Goal: Task Accomplishment & Management: Use online tool/utility

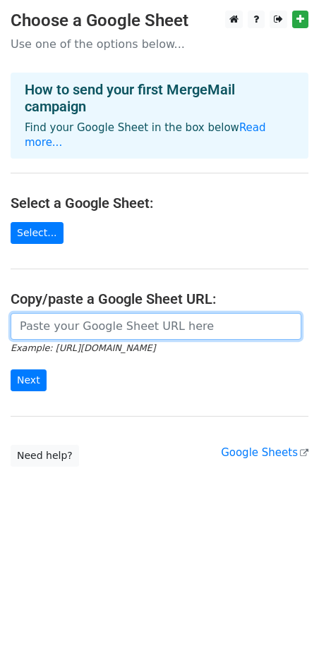
click at [136, 313] on input "url" at bounding box center [156, 326] width 291 height 27
paste input "https://docs.google.com/spreadsheets/d/18gLJ3PCRx2k1QMYcxHwMpOZnXbbCD5cOVVAeSVw…"
type input "https://docs.google.com/spreadsheets/d/18gLJ3PCRx2k1QMYcxHwMpOZnXbbCD5cOVVAeSVw…"
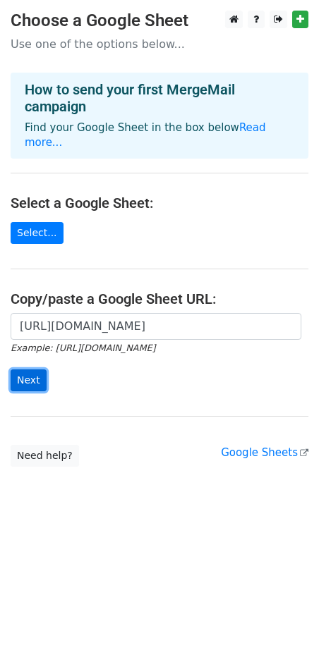
click at [16, 369] on input "Next" at bounding box center [29, 380] width 36 height 22
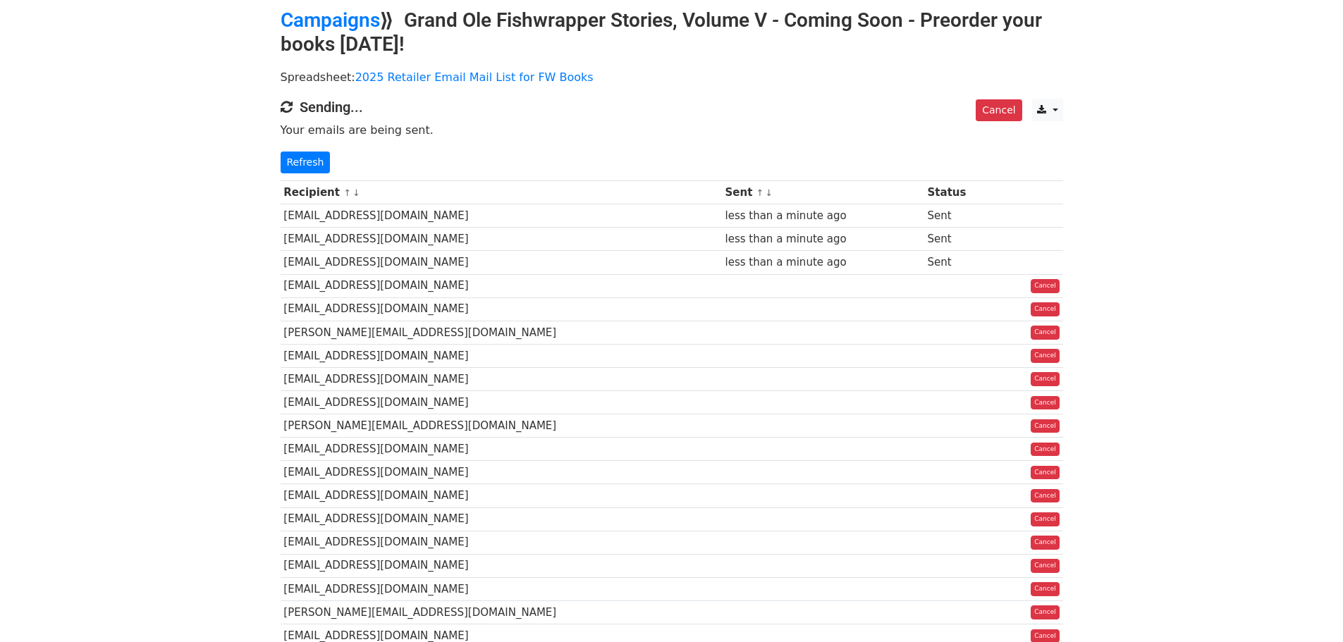
scroll to position [56, 0]
click at [1053, 111] on link at bounding box center [1047, 110] width 30 height 23
click at [1120, 87] on body "MergeMail Campaigns Templates Reports Open Gmail Daily emails left: 47 Help inf…" at bounding box center [671, 610] width 1343 height 1332
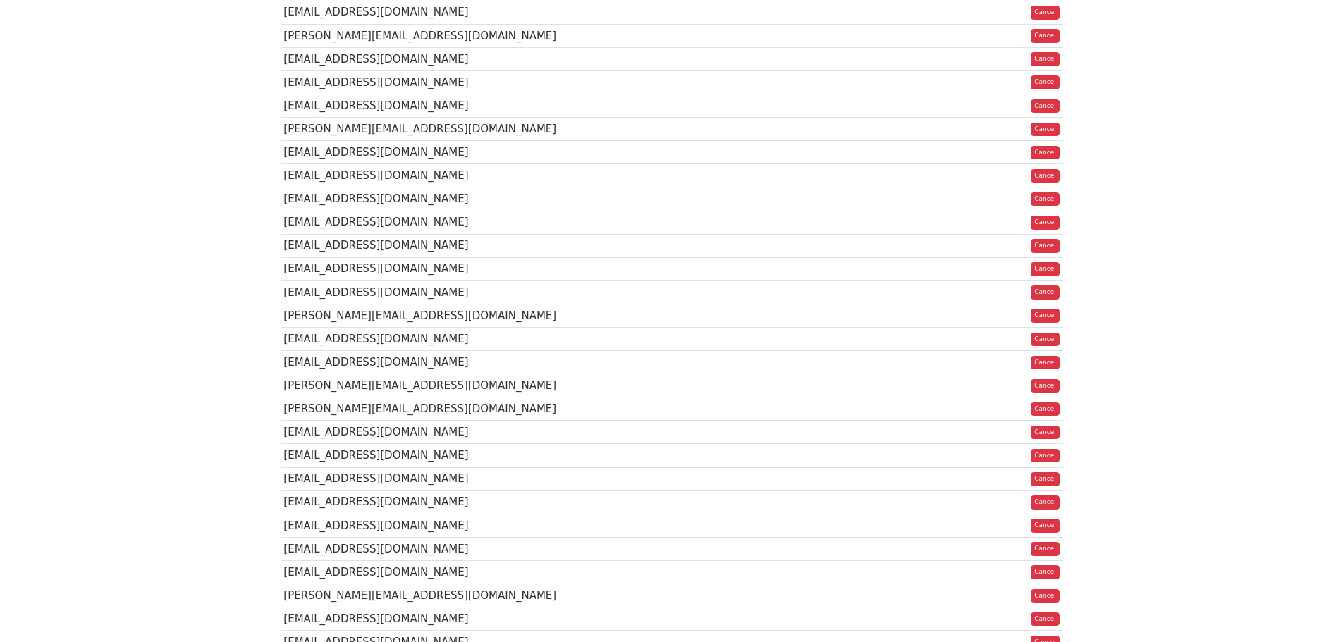
scroll to position [0, 0]
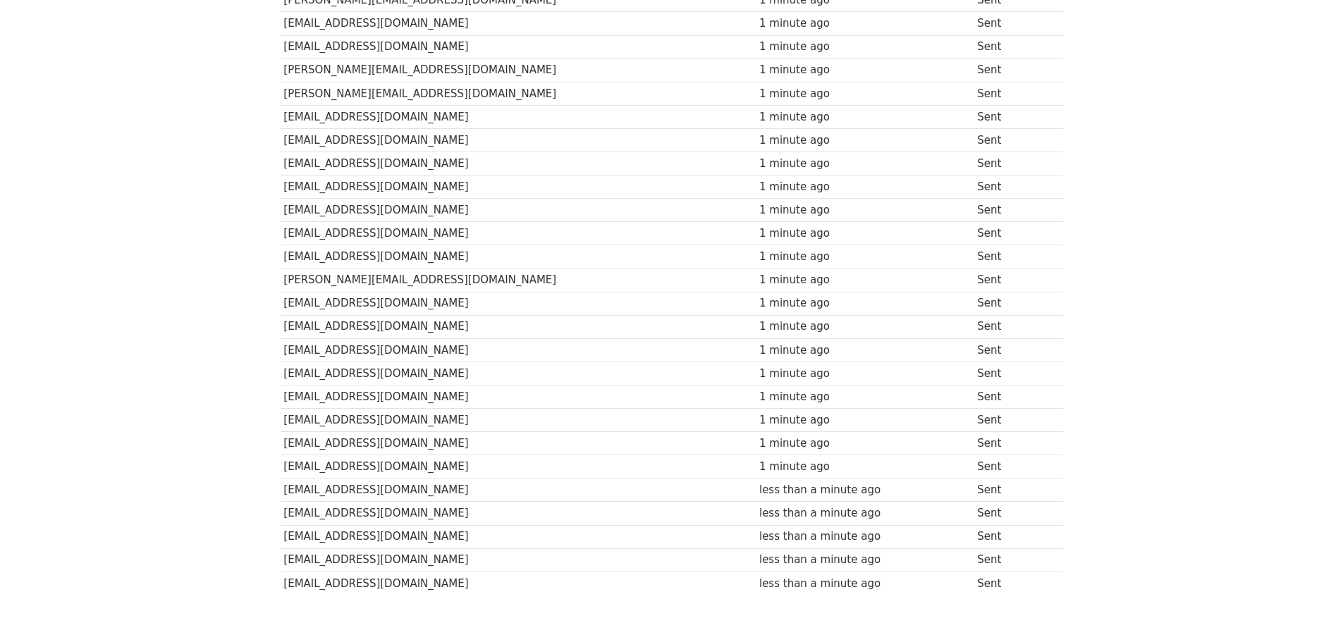
scroll to position [392, 0]
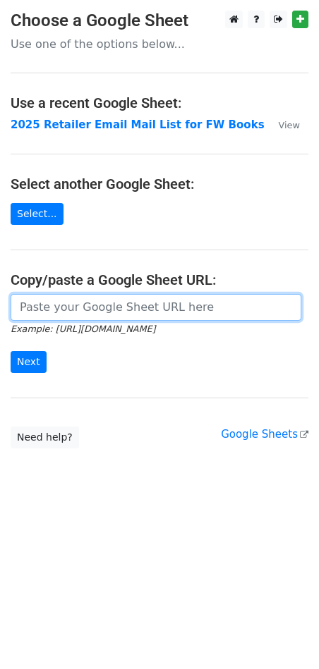
click at [123, 307] on input "url" at bounding box center [156, 307] width 291 height 27
paste input "https://docs.google.com/spreadsheets/d/1YNQZw3gxDdNtgDB1iycUAOc6Ly_JAh64/edit?g…"
type input "https://docs.google.com/spreadsheets/d/1YNQZw3gxDdNtgDB1iycUAOc6Ly_JAh64/edit?g…"
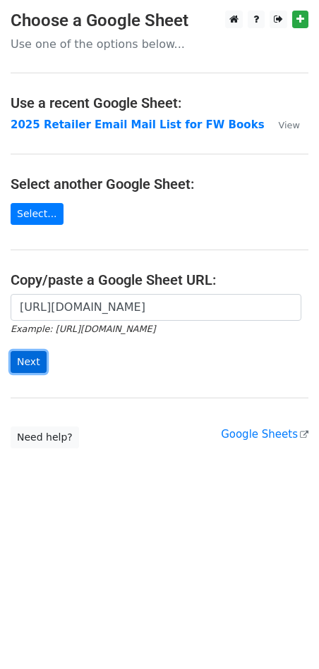
click at [31, 359] on input "Next" at bounding box center [29, 362] width 36 height 22
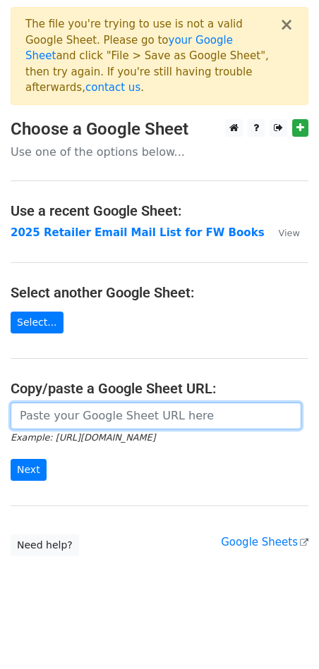
click at [146, 408] on input "url" at bounding box center [156, 416] width 291 height 27
paste input "[URL][DOMAIN_NAME]"
type input "[URL][DOMAIN_NAME]"
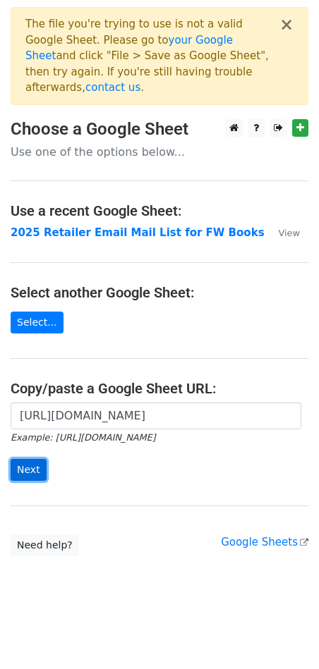
click at [32, 459] on input "Next" at bounding box center [29, 470] width 36 height 22
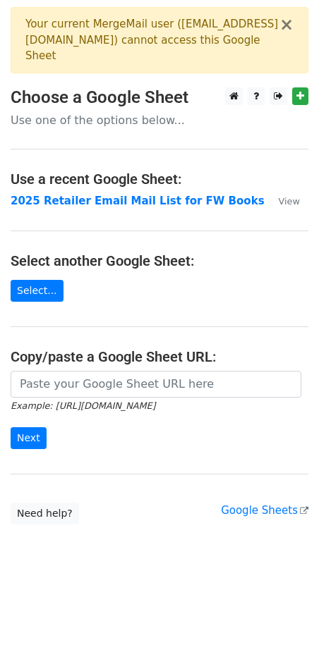
click at [32, 405] on small "Example: [URL][DOMAIN_NAME]" at bounding box center [83, 406] width 145 height 11
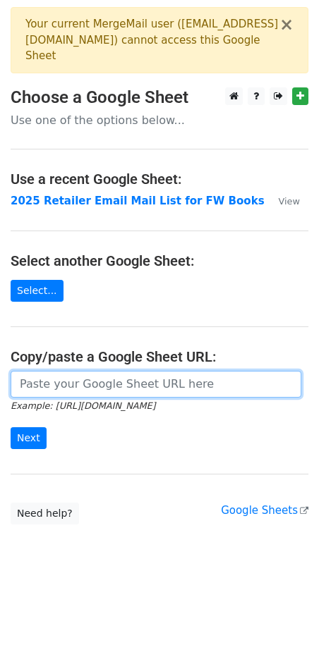
click at [63, 387] on input "url" at bounding box center [156, 384] width 291 height 27
paste input "[URL][DOMAIN_NAME]"
type input "[URL][DOMAIN_NAME]"
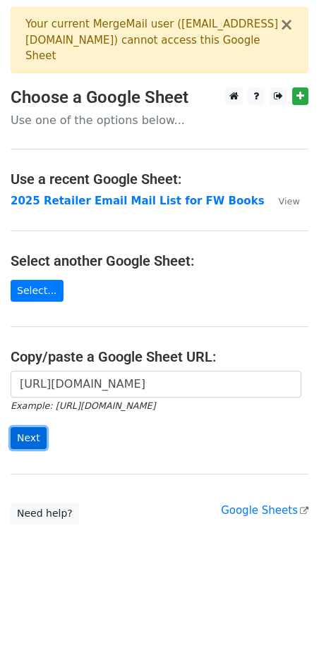
scroll to position [0, 0]
click at [14, 434] on input "Next" at bounding box center [29, 438] width 36 height 22
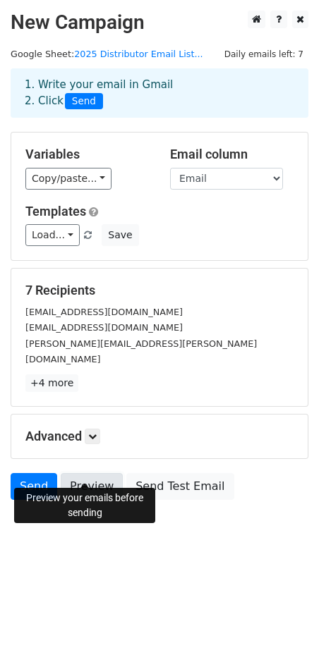
click at [88, 473] on link "Preview" at bounding box center [92, 486] width 62 height 27
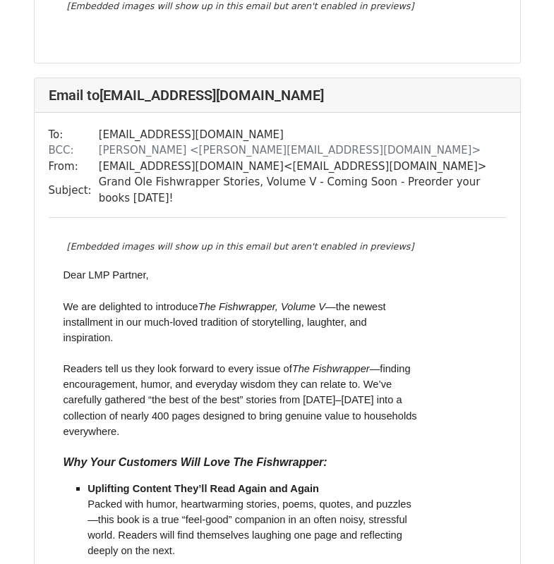
scroll to position [5793, 0]
